Goal: Task Accomplishment & Management: Manage account settings

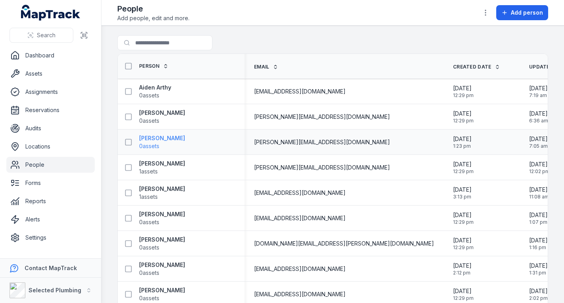
click at [162, 138] on strong "[PERSON_NAME]" at bounding box center [162, 138] width 46 height 8
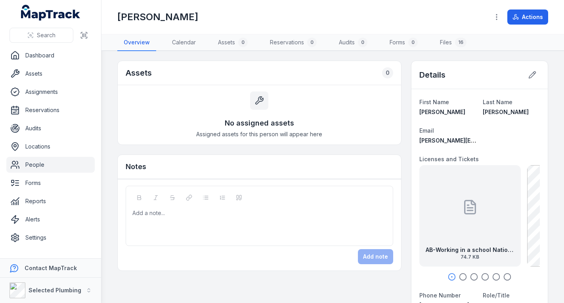
click at [459, 277] on icon "button" at bounding box center [463, 277] width 8 height 8
click at [470, 275] on icon "button" at bounding box center [474, 277] width 8 height 8
click at [64, 162] on link "People" at bounding box center [50, 165] width 88 height 16
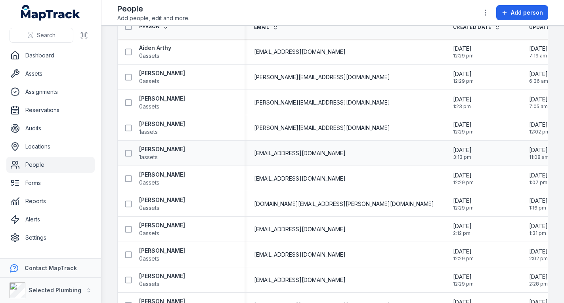
scroll to position [79, 0]
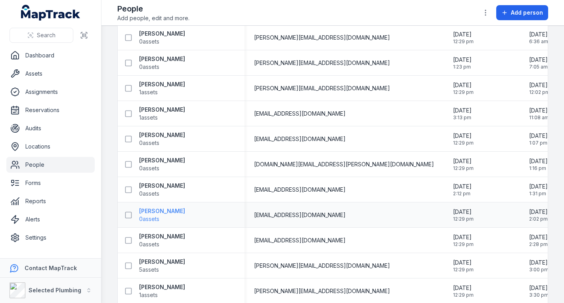
click at [167, 211] on strong "[PERSON_NAME]" at bounding box center [162, 211] width 46 height 8
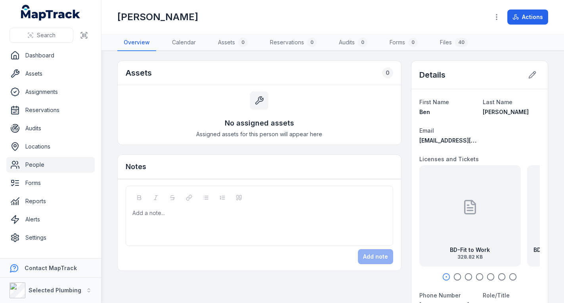
click at [453, 275] on icon "button" at bounding box center [457, 277] width 8 height 8
click at [465, 275] on icon "button" at bounding box center [468, 277] width 8 height 8
click at [525, 76] on button at bounding box center [532, 74] width 15 height 15
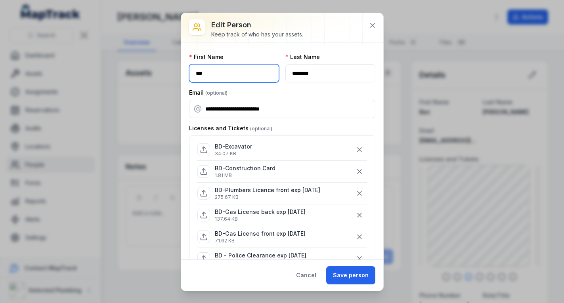
click at [219, 74] on input "***" at bounding box center [234, 73] width 90 height 18
type input "********"
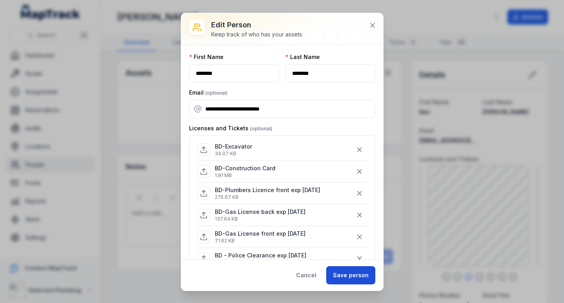
click at [340, 273] on button "Save person" at bounding box center [350, 275] width 49 height 18
